Goal: Entertainment & Leisure: Consume media (video, audio)

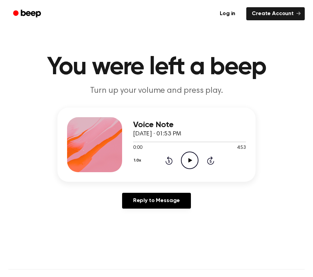
click at [188, 158] on icon at bounding box center [190, 160] width 4 height 4
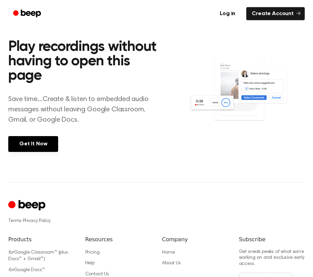
scroll to position [331, 0]
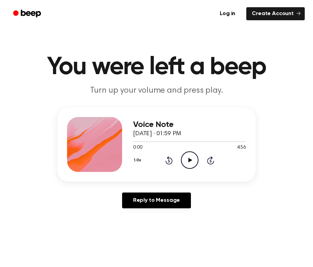
click at [193, 156] on icon "Play Audio" at bounding box center [190, 161] width 18 height 18
click at [190, 161] on icon at bounding box center [190, 160] width 4 height 4
click at [185, 157] on icon "Play Audio" at bounding box center [190, 161] width 18 height 18
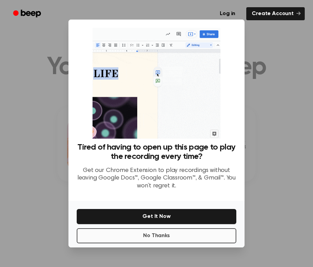
click at [168, 244] on button "No Thanks" at bounding box center [157, 236] width 160 height 15
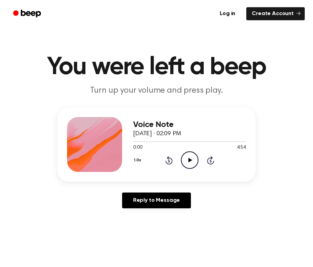
click at [188, 162] on icon at bounding box center [190, 160] width 4 height 4
click at [188, 157] on icon "Pause Audio" at bounding box center [190, 161] width 18 height 18
